Goal: Information Seeking & Learning: Learn about a topic

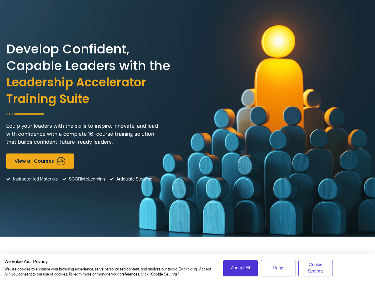
click at [187, 143] on div "Develop Confident, Capable Leaders with the Leadership Accelerator Training Sui…" at bounding box center [187, 118] width 363 height 237
click at [240, 268] on span "Accept All" at bounding box center [240, 268] width 19 height 7
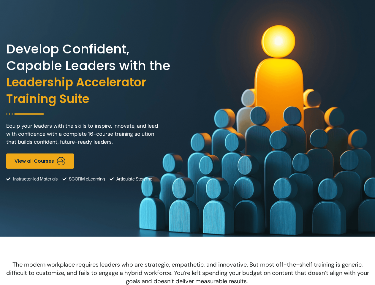
click at [316, 268] on span "The modern workplace requires leaders who are strategic, empathetic, and innova…" at bounding box center [187, 273] width 363 height 24
